Goal: Information Seeking & Learning: Learn about a topic

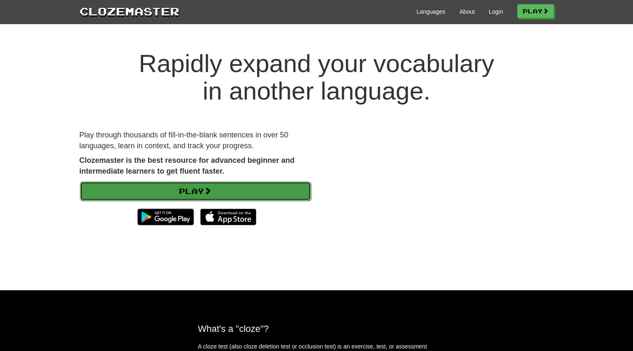
click at [209, 187] on span at bounding box center [207, 190] width 7 height 7
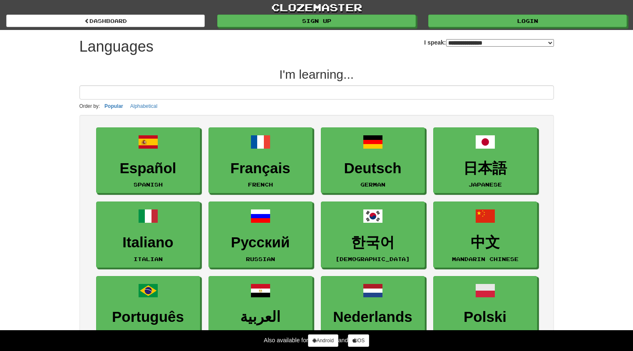
select select "*******"
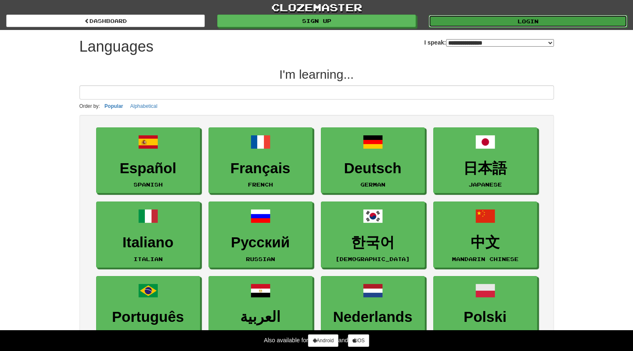
click at [523, 19] on link "Login" at bounding box center [528, 21] width 199 height 12
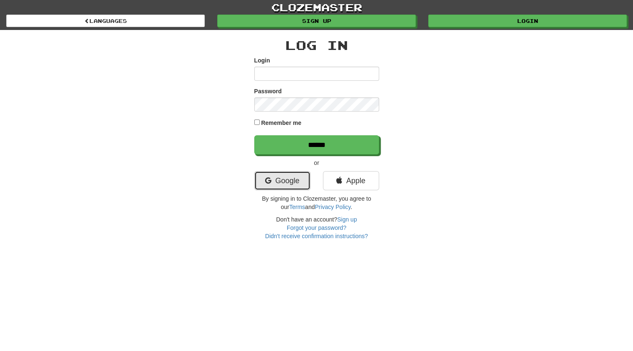
click at [288, 181] on link "Google" at bounding box center [282, 180] width 56 height 19
